Goal: Task Accomplishment & Management: Use online tool/utility

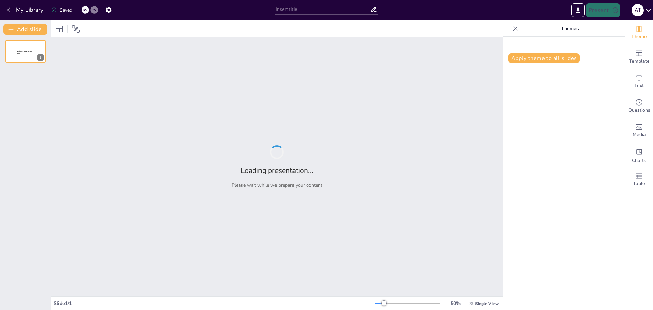
type input "Roblox: La Plataforma de Juegos que Fomenta la Creatividad"
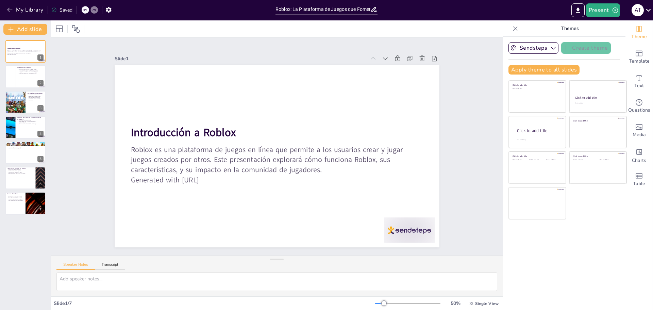
click at [0, 122] on div "Introducción a Roblox Roblox es una plataforma de juegos en línea que permite a…" at bounding box center [25, 127] width 51 height 174
click at [18, 76] on div at bounding box center [25, 76] width 41 height 23
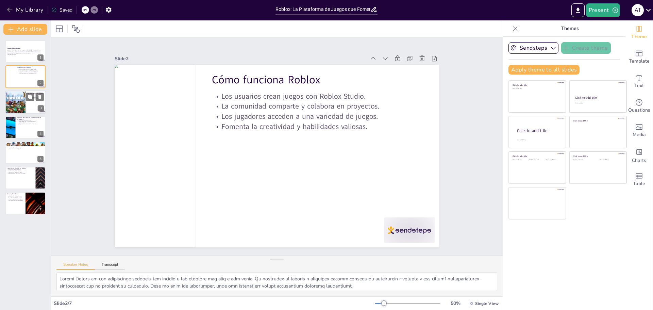
click at [38, 107] on div "3" at bounding box center [41, 108] width 6 height 6
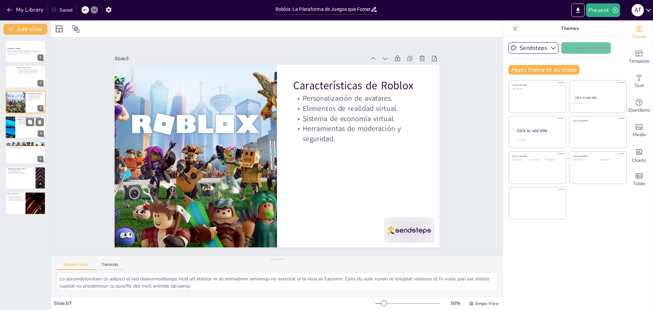
click at [11, 129] on div at bounding box center [10, 127] width 41 height 23
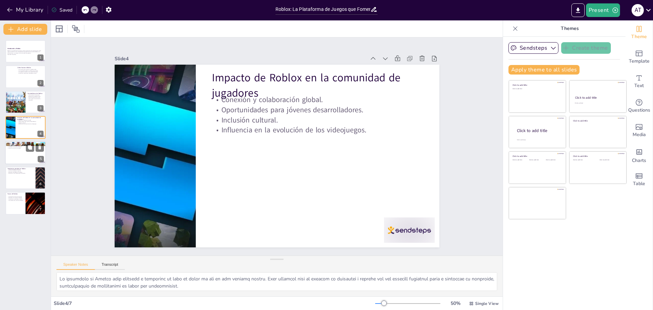
click at [7, 157] on div at bounding box center [25, 152] width 41 height 23
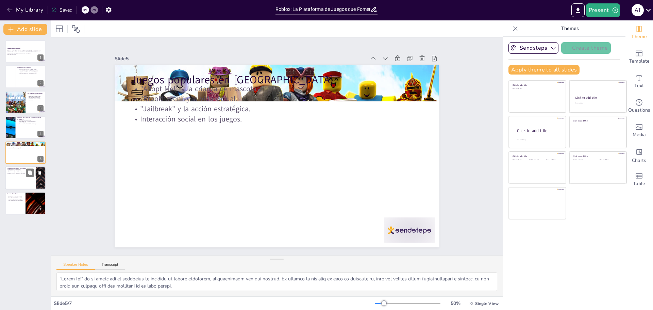
click at [22, 184] on div at bounding box center [25, 177] width 41 height 23
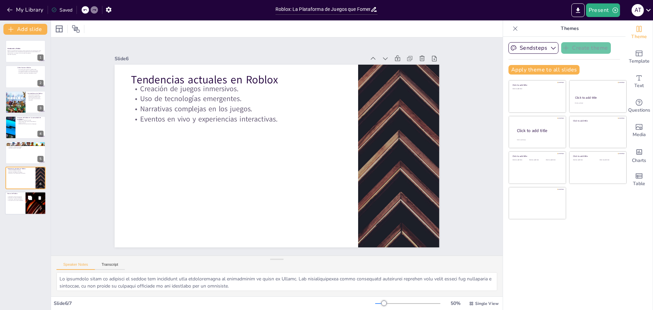
click at [18, 203] on div at bounding box center [25, 203] width 41 height 23
type textarea "El crecimiento continuo de la base de usuarios de Roblox es un indicador positi…"
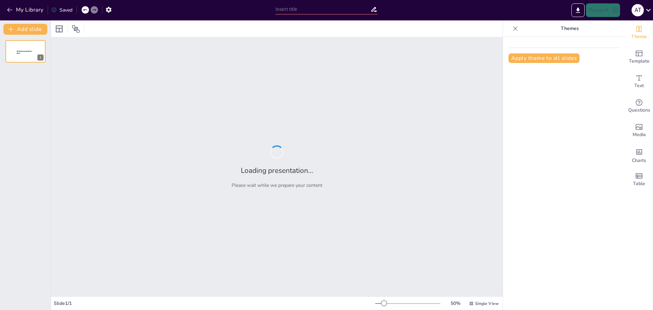
type input "Desafíos Éticos en el Desarrollo de la Inteligencia Artificial"
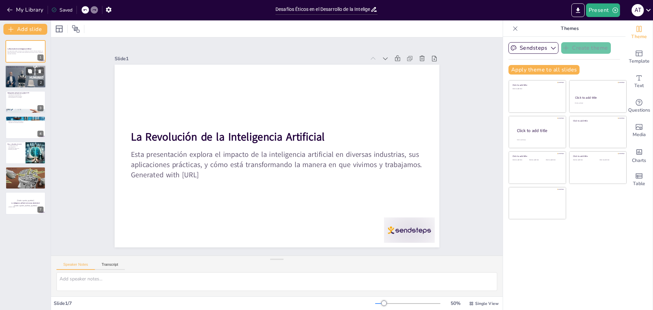
click at [11, 73] on div at bounding box center [25, 77] width 41 height 24
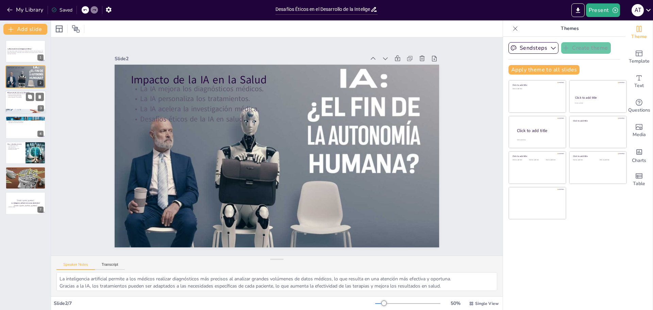
click at [13, 103] on div at bounding box center [25, 101] width 41 height 23
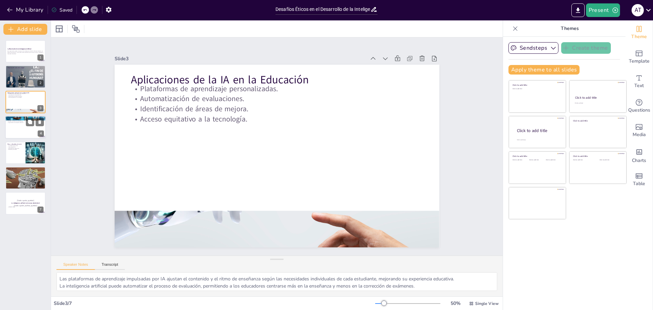
click at [18, 131] on div at bounding box center [25, 127] width 41 height 23
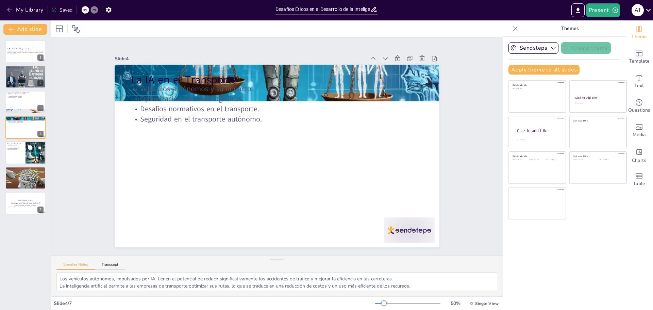
click at [11, 150] on div at bounding box center [25, 152] width 41 height 23
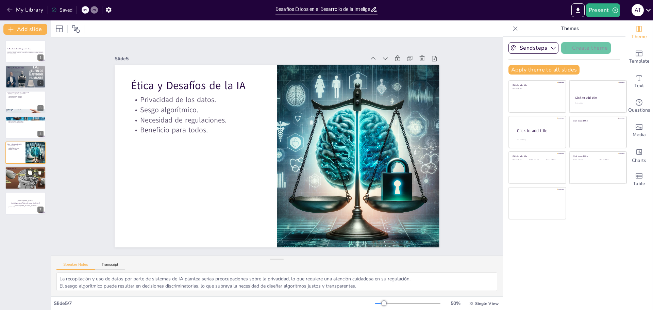
click at [17, 174] on div at bounding box center [25, 177] width 57 height 23
type textarea "La inteligencia artificial se integrará cada vez más en nuestras actividades di…"
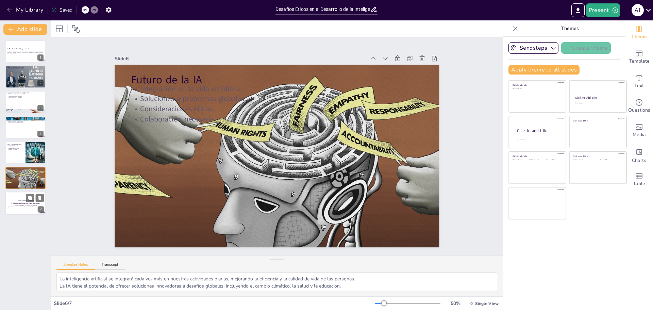
click at [10, 202] on p "La inteligencia artificial es la nueva electricidad." at bounding box center [25, 203] width 37 height 2
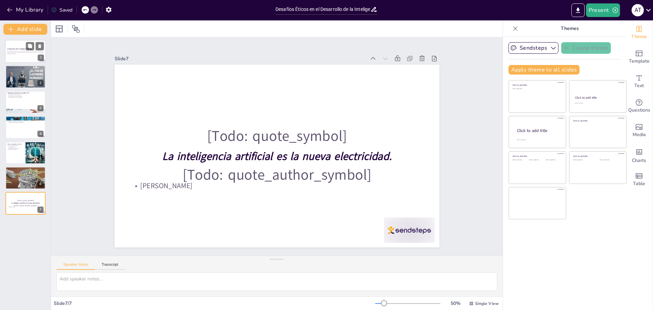
click at [17, 52] on p "Esta presentación explora el impacto de la inteligencia artificial en diversas …" at bounding box center [25, 52] width 37 height 2
